Goal: Navigation & Orientation: Find specific page/section

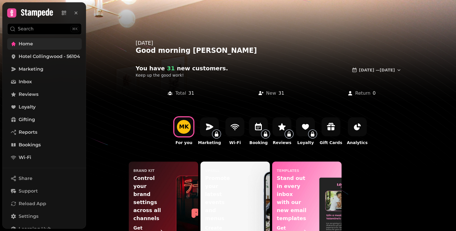
click at [22, 46] on span "Home" at bounding box center [26, 43] width 14 height 7
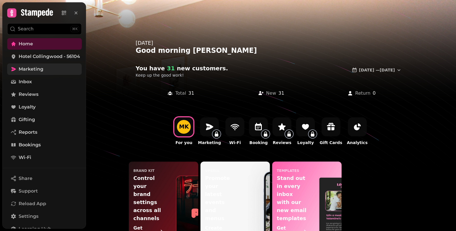
click at [35, 69] on span "Marketing" at bounding box center [31, 69] width 25 height 7
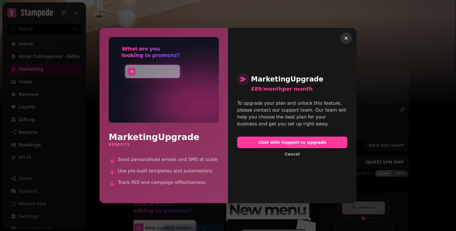
click at [346, 39] on icon "button" at bounding box center [347, 38] width 6 height 6
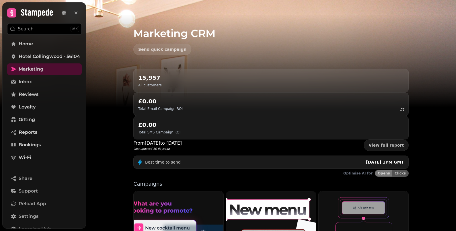
click at [175, 81] on div "15,957 All customers" at bounding box center [271, 81] width 266 height 14
click at [17, 78] on link "Inbox" at bounding box center [44, 81] width 75 height 11
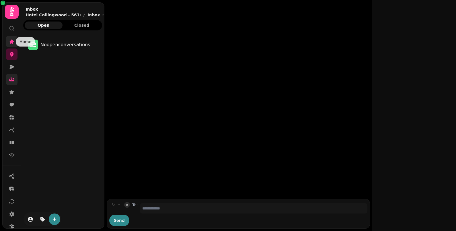
click at [11, 42] on icon at bounding box center [12, 41] width 4 height 4
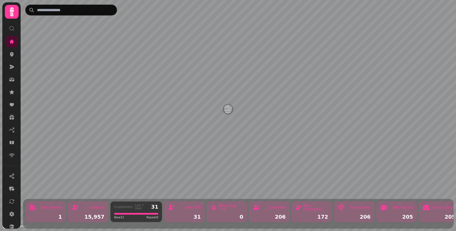
click at [10, 15] on icon at bounding box center [12, 11] width 4 height 9
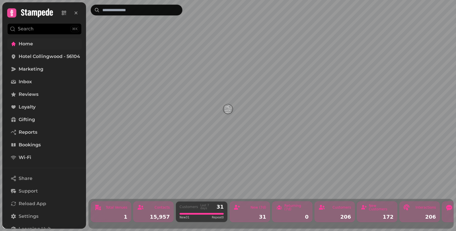
click at [29, 43] on span "Home" at bounding box center [26, 43] width 14 height 7
click at [38, 56] on span "Hotel Collingwood - 56104" at bounding box center [49, 56] width 61 height 7
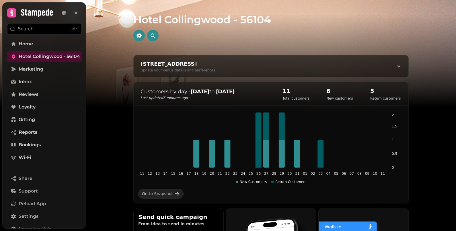
click at [185, 95] on p "Customers by day - 11 Jul to 11 Aug" at bounding box center [206, 92] width 131 height 8
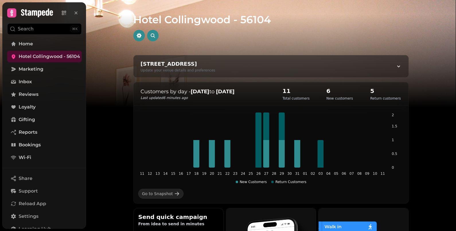
click at [182, 67] on div "11 Priory Rd, Bournemouth BH2 5DF, UK" at bounding box center [178, 64] width 75 height 8
select select "**********"
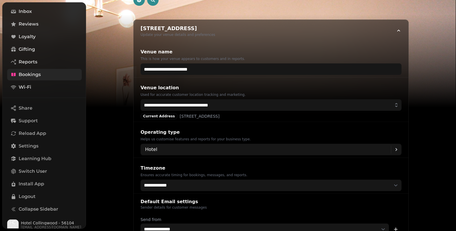
scroll to position [75, 0]
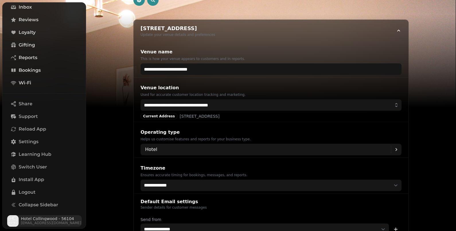
click at [37, 218] on span "Hotel Collingwood - 56104" at bounding box center [51, 219] width 60 height 4
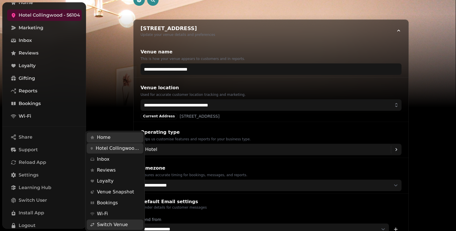
scroll to position [0, 0]
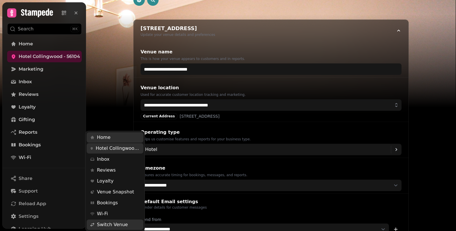
click at [35, 69] on div "Search ⌘K Home Hotel Collingwood - 56104 Marketing Inbox Reviews Loyalty Giftin…" at bounding box center [45, 116] width 84 height 226
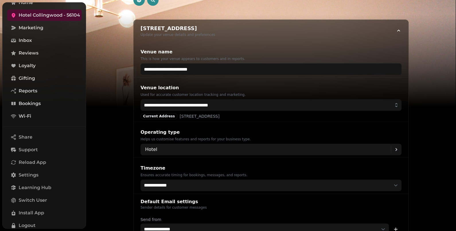
scroll to position [3, 0]
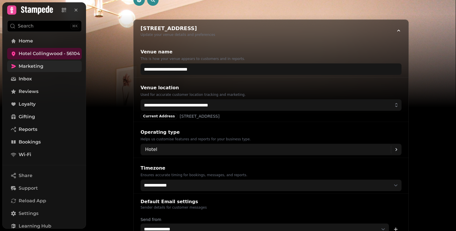
click at [37, 68] on span "Marketing" at bounding box center [31, 66] width 25 height 7
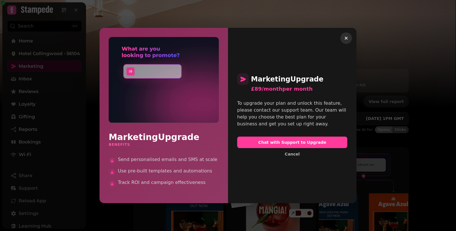
click at [345, 38] on icon "button" at bounding box center [347, 38] width 6 height 6
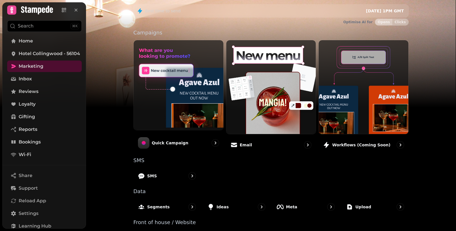
scroll to position [178, 0]
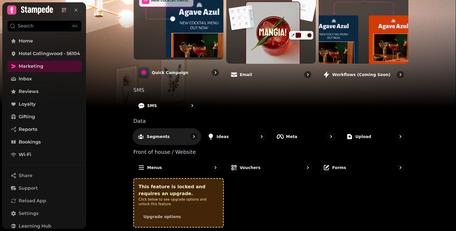
click at [170, 137] on div "Segments" at bounding box center [167, 136] width 69 height 17
